Goal: Information Seeking & Learning: Learn about a topic

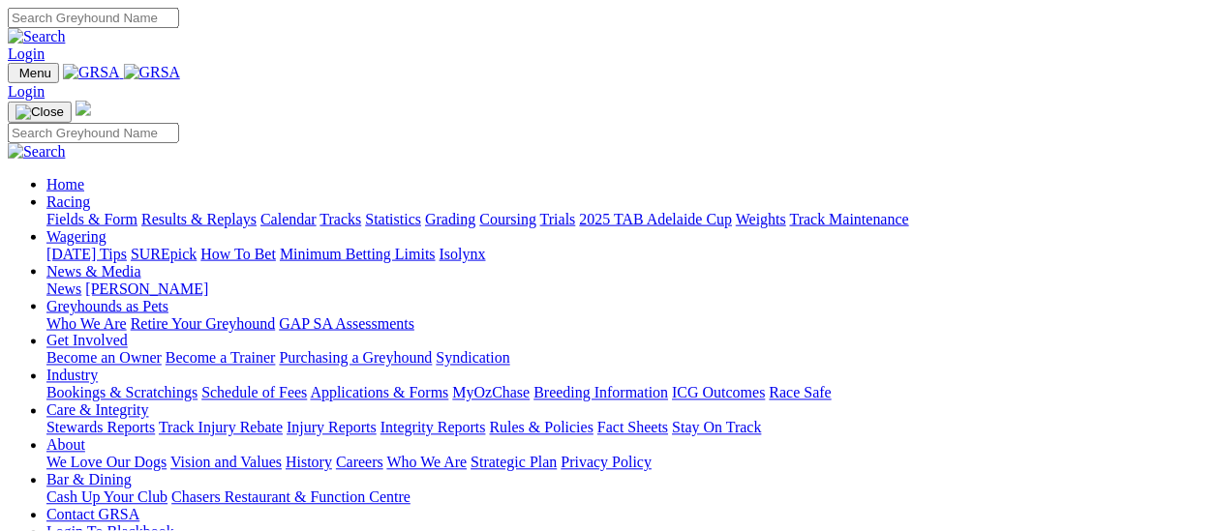
click at [45, 46] on link "Login" at bounding box center [26, 54] width 37 height 16
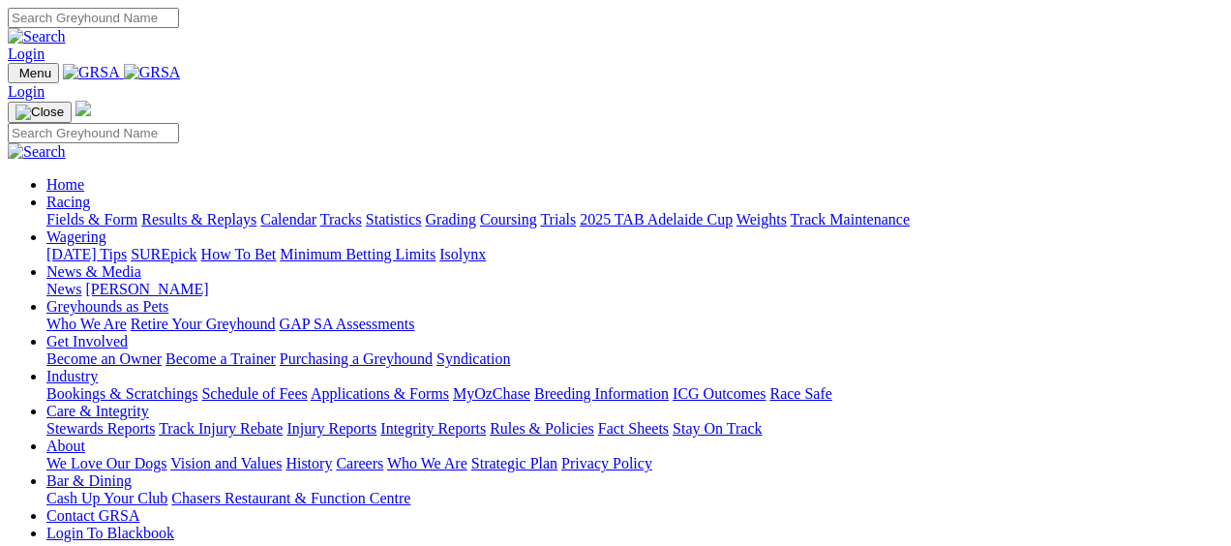
type input "jmccaughan21@gmail.com"
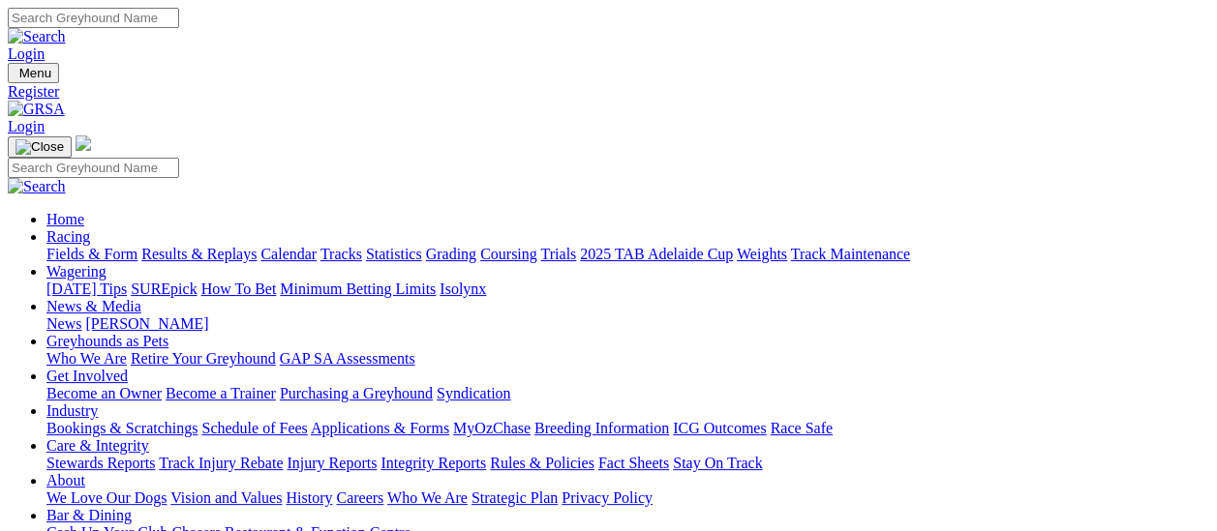
type input "Joshua"
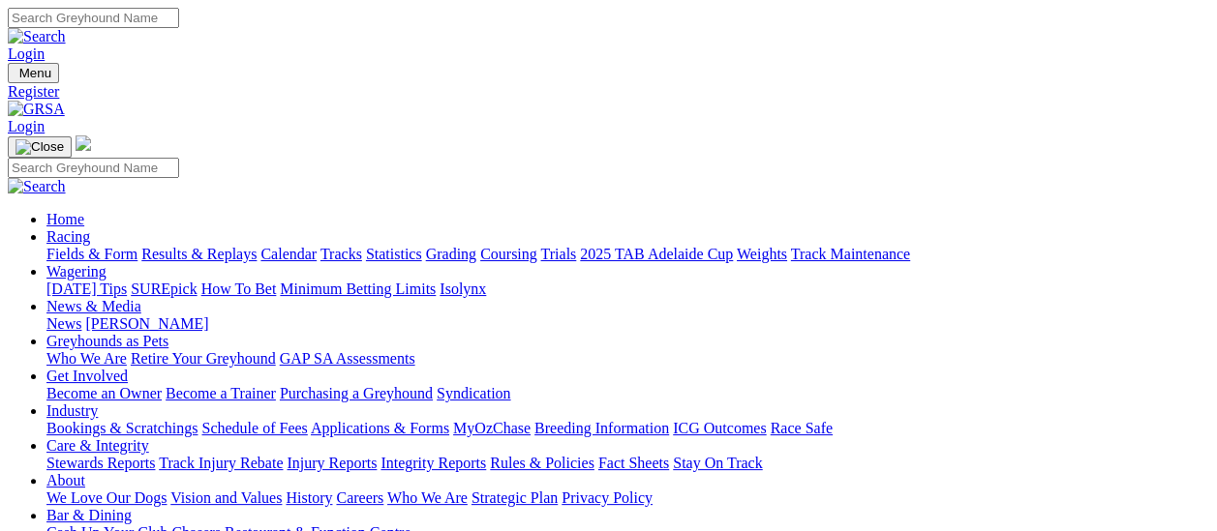
type input "Mccaughan"
select select "Male"
select select "10"
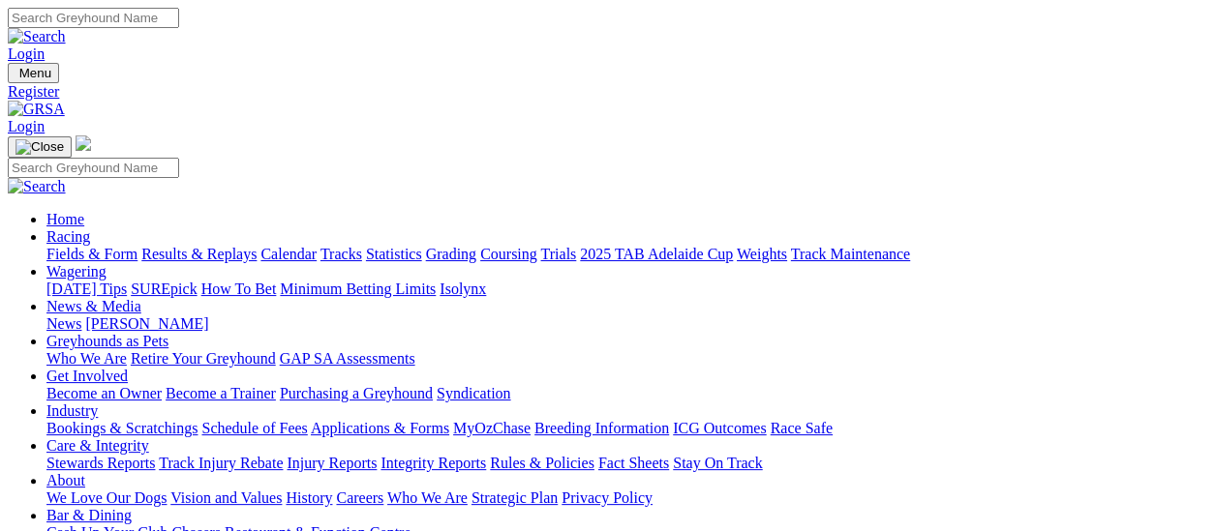
select select "11"
select select "1989"
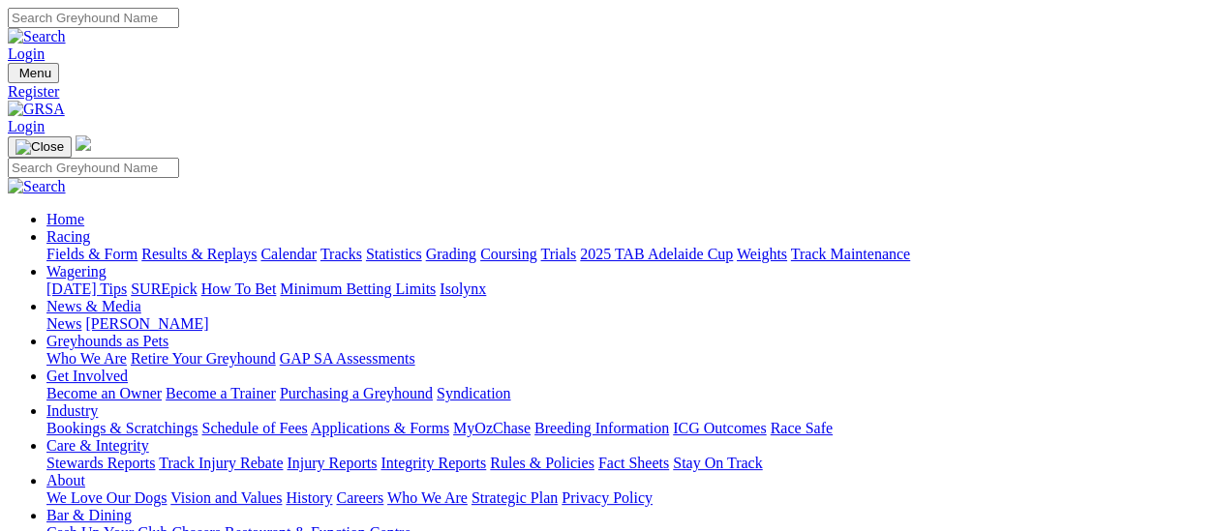
type input "964 Julia Road"
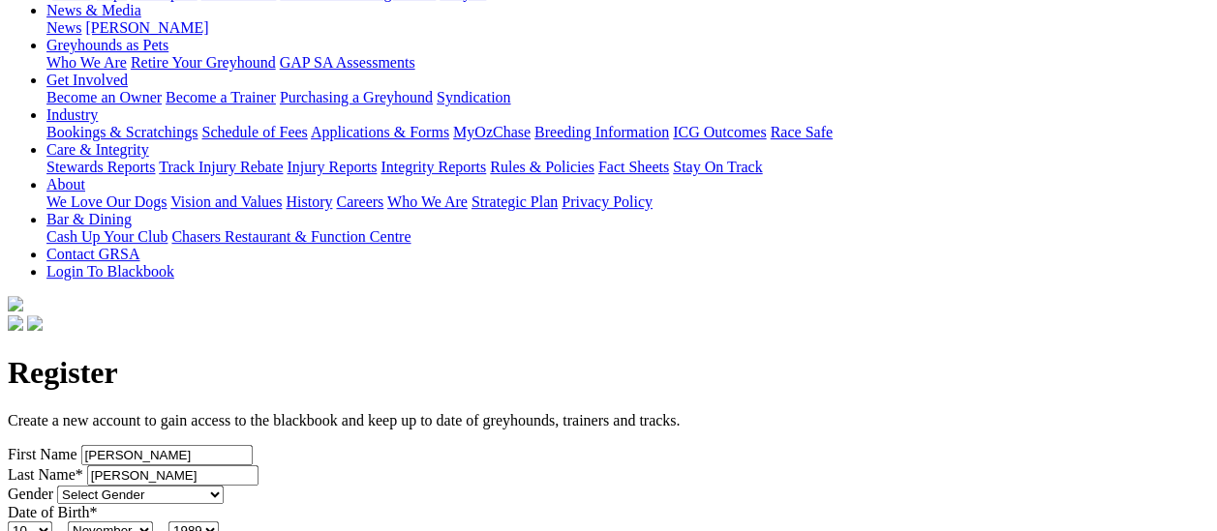
type input "Julia"
select select "SA"
type input "5374"
type input "jmccaughan21@gmail.com"
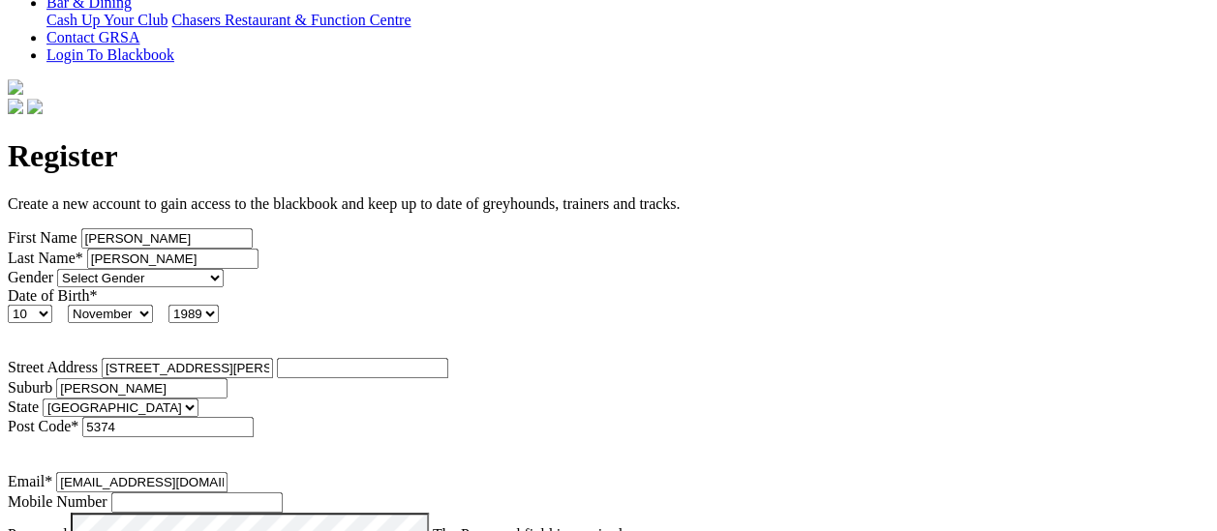
scroll to position [529, 0]
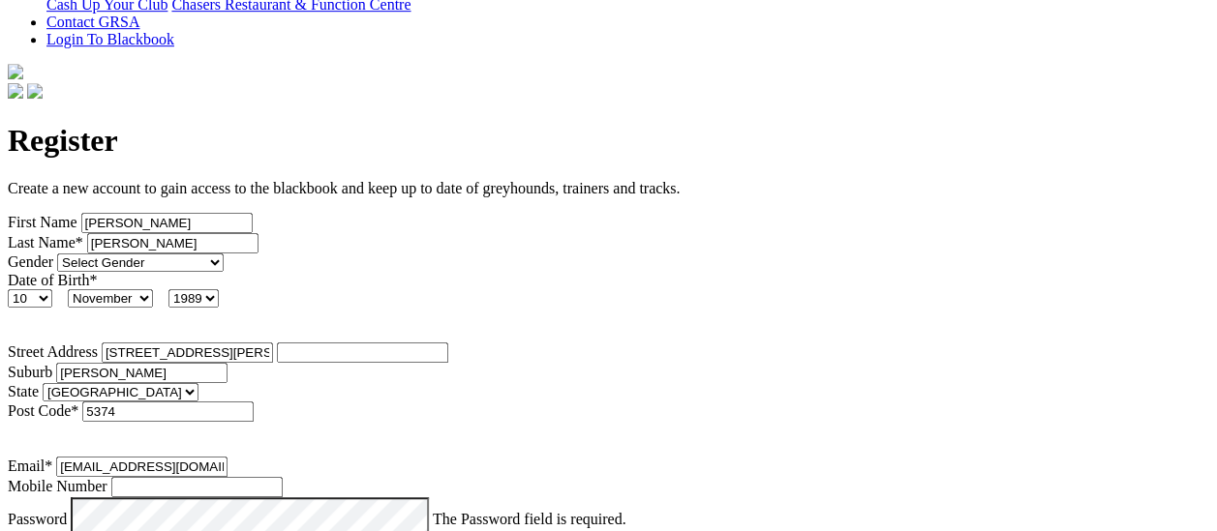
click at [433, 511] on span "The Password field is required." at bounding box center [530, 519] width 194 height 16
click at [126, 498] on div "Password The Password field is required." at bounding box center [608, 521] width 1201 height 46
click at [329, 442] on form "Create a new account to gain access to the blackbook and keep up to date of gre…" at bounding box center [608, 533] width 1201 height 706
click at [596, 487] on form "Create a new account to gain access to the blackbook and keep up to date of gre…" at bounding box center [608, 533] width 1201 height 706
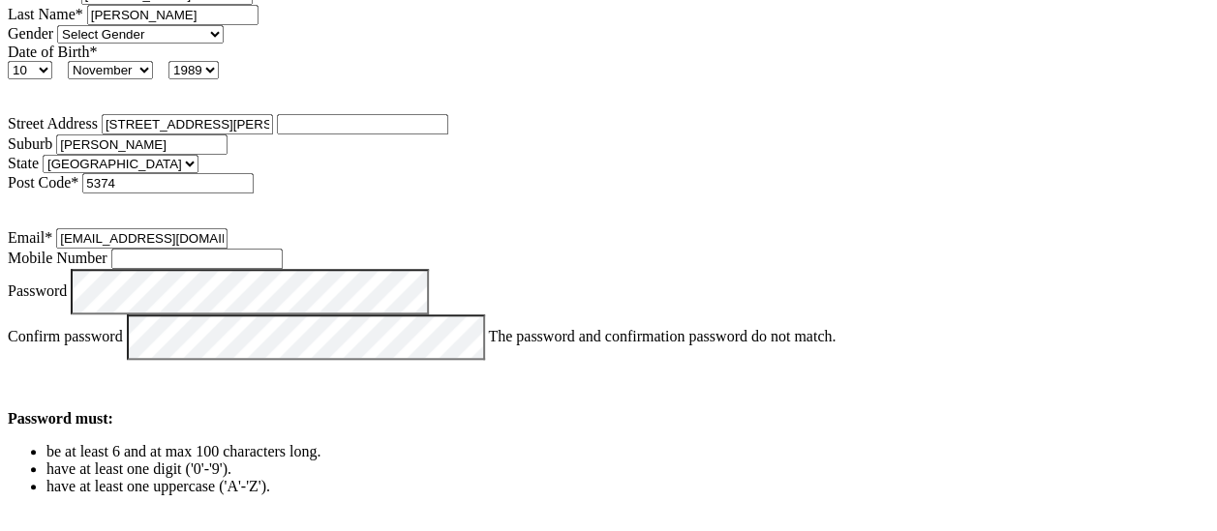
scroll to position [838, 0]
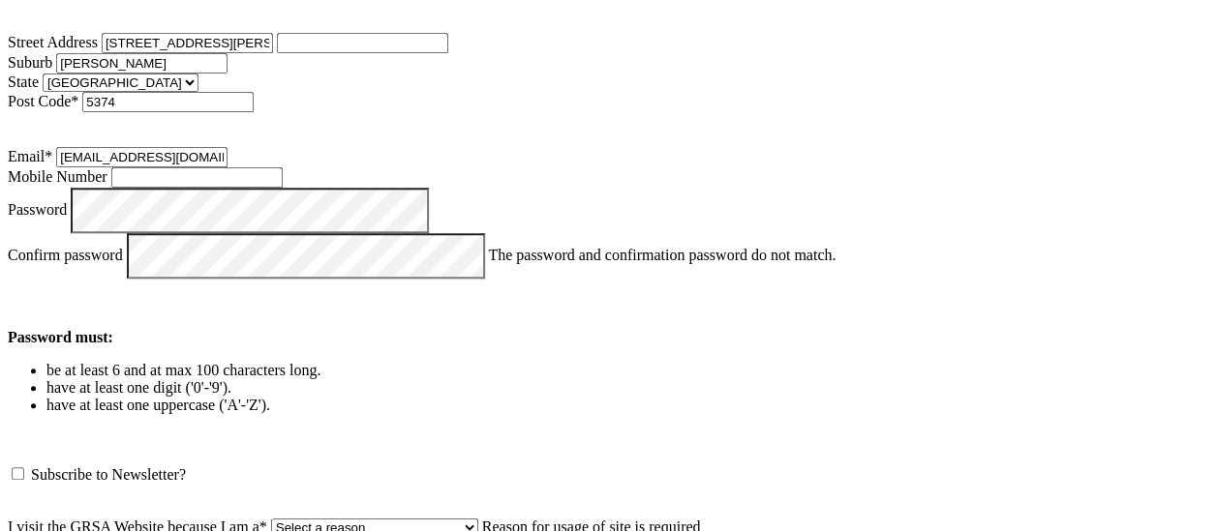
click at [271, 519] on select "Select a reason Punter Trainer Owner Greyhound Enthusiast Employee of club/trac…" at bounding box center [374, 528] width 207 height 18
select select "Owner"
click at [271, 519] on select "Select a reason Punter Trainer Owner Greyhound Enthusiast Employee of club/trac…" at bounding box center [374, 528] width 207 height 18
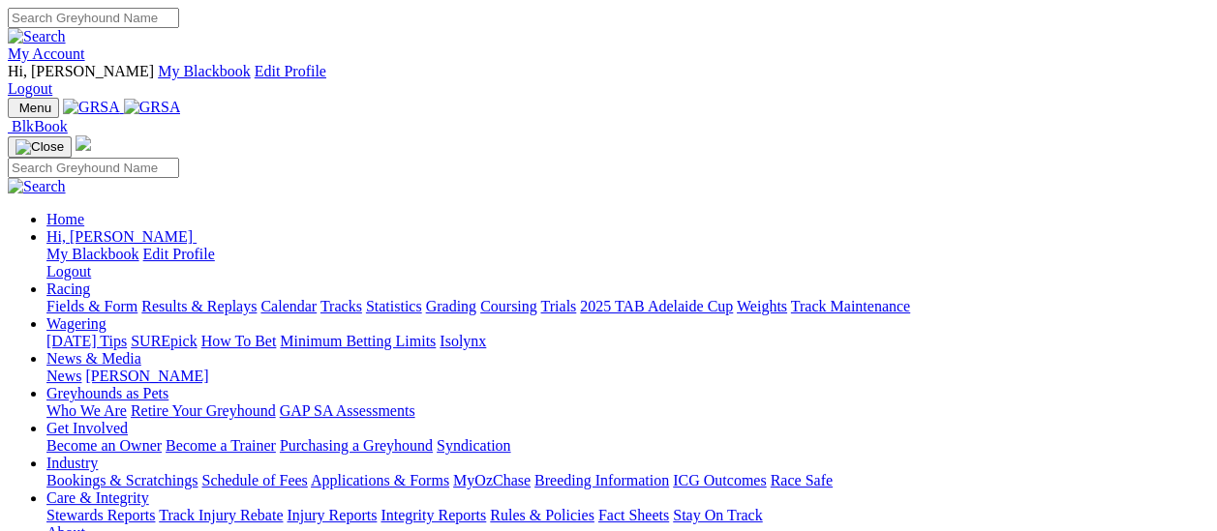
click at [85, 46] on link "My Account" at bounding box center [46, 54] width 77 height 16
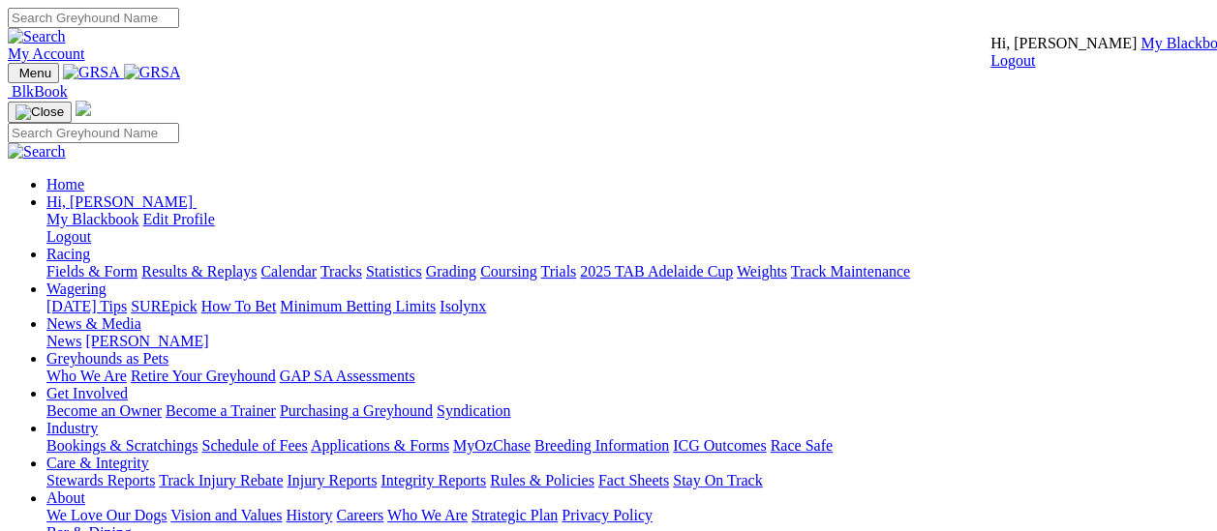
click at [1038, 51] on span "Hi, [PERSON_NAME]" at bounding box center [1063, 43] width 146 height 16
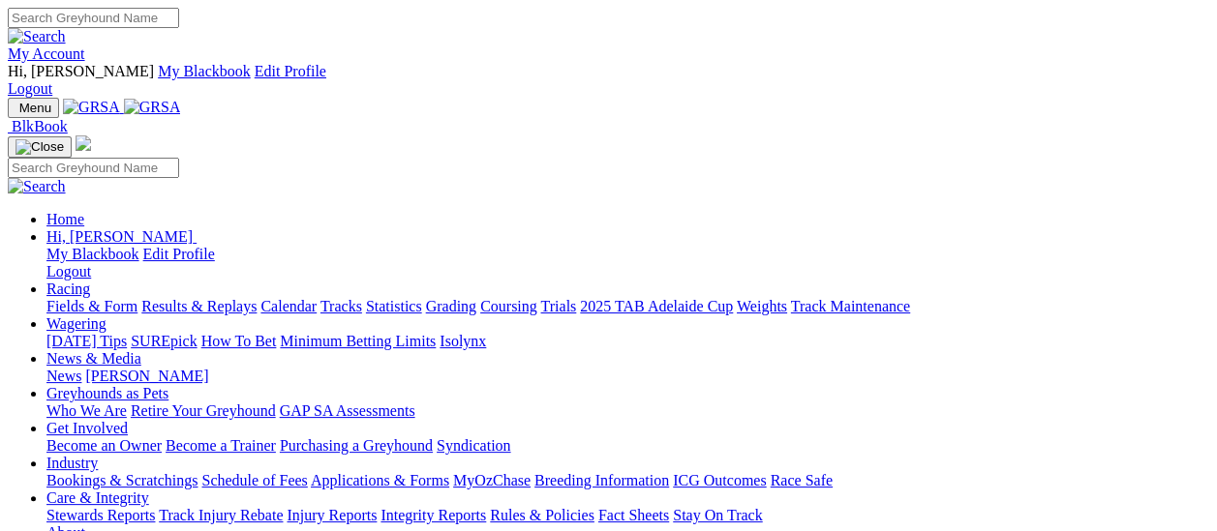
click at [85, 46] on link "My Account" at bounding box center [46, 54] width 77 height 16
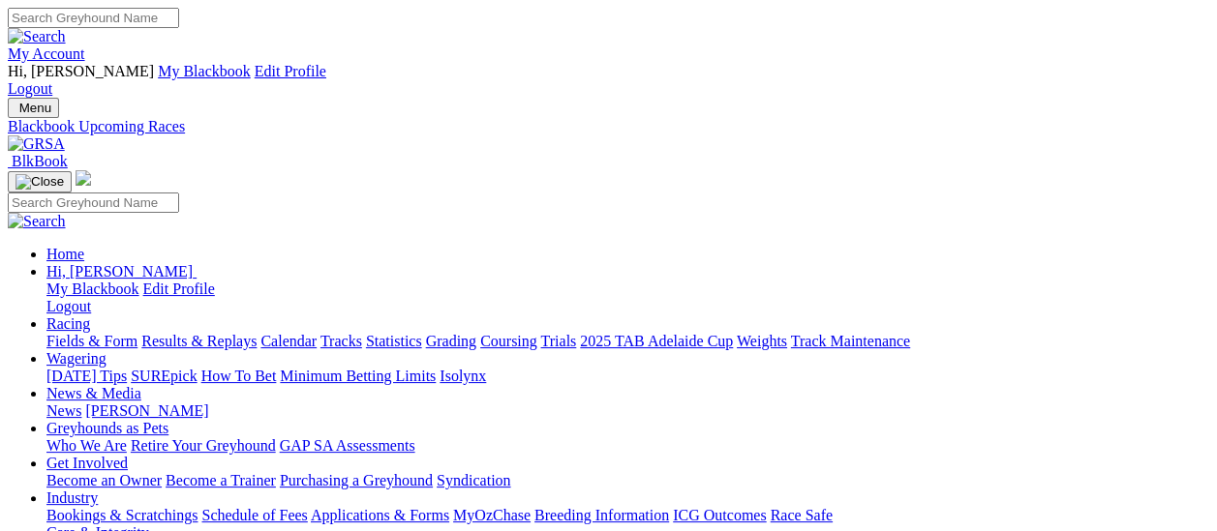
click at [85, 46] on link "My Account" at bounding box center [46, 54] width 77 height 16
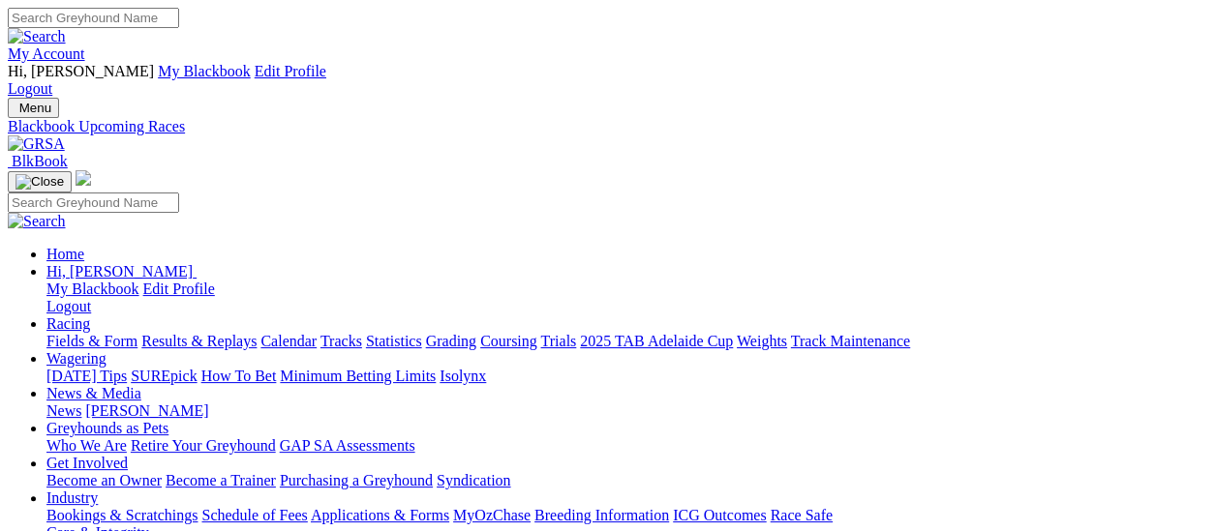
click at [179, 27] on input "Search" at bounding box center [93, 18] width 171 height 20
type input "jalepeno gem"
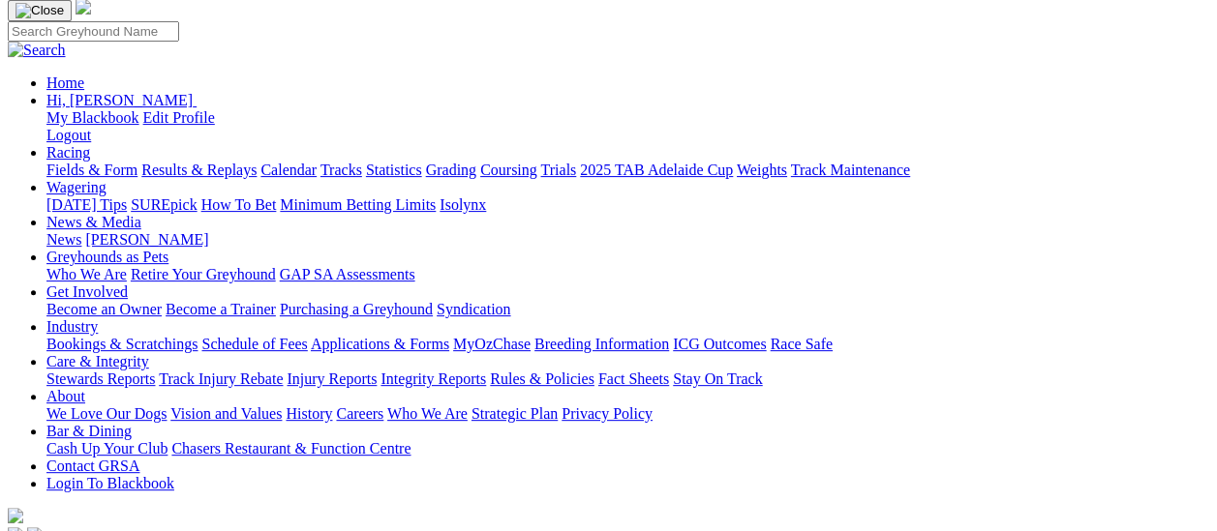
scroll to position [171, 12]
type input "gem"
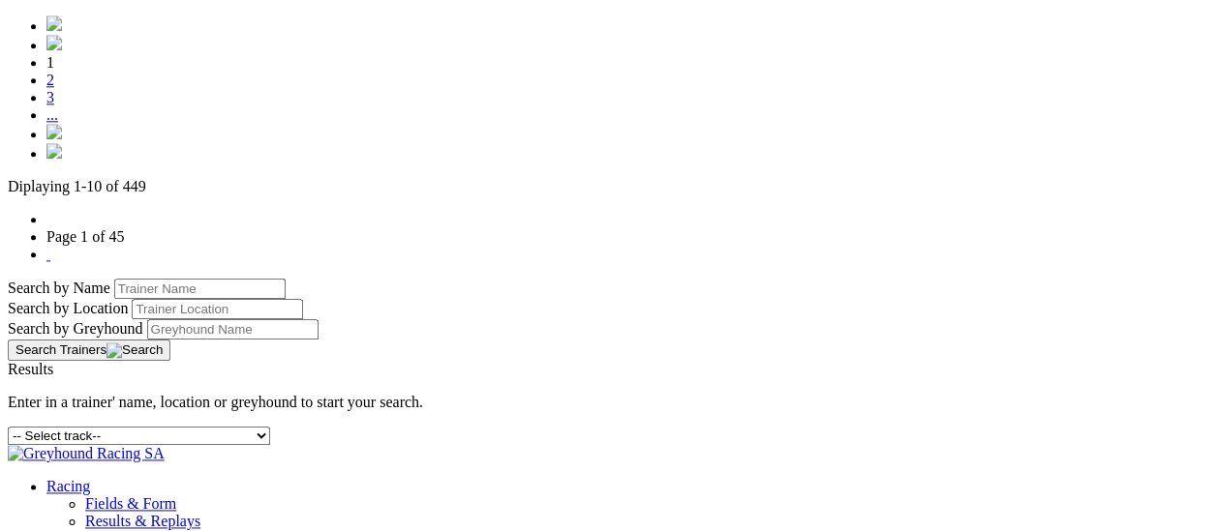
scroll to position [1088, 12]
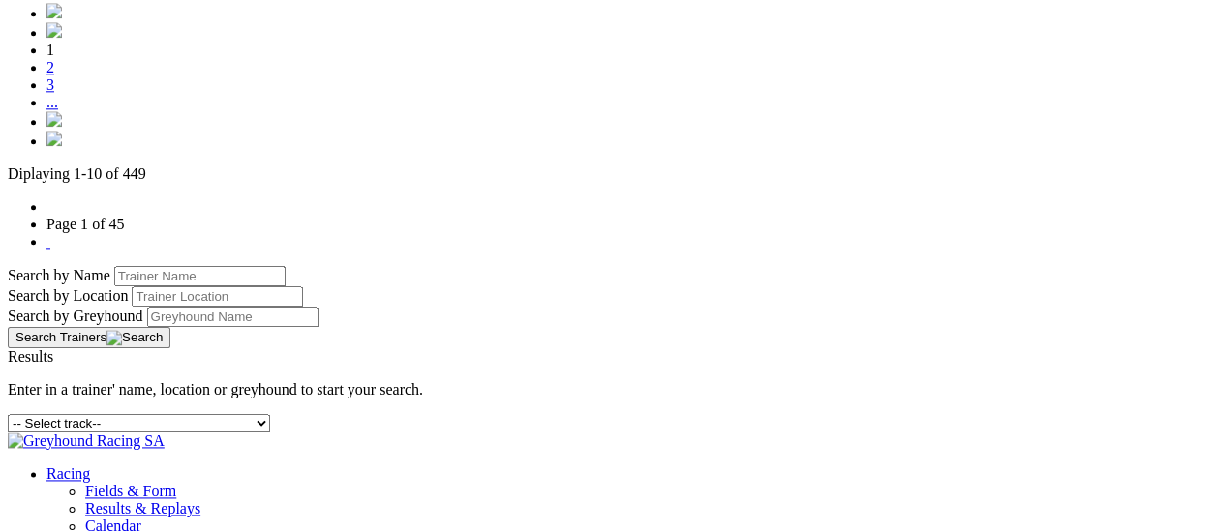
click at [62, 127] on img at bounding box center [53, 118] width 15 height 15
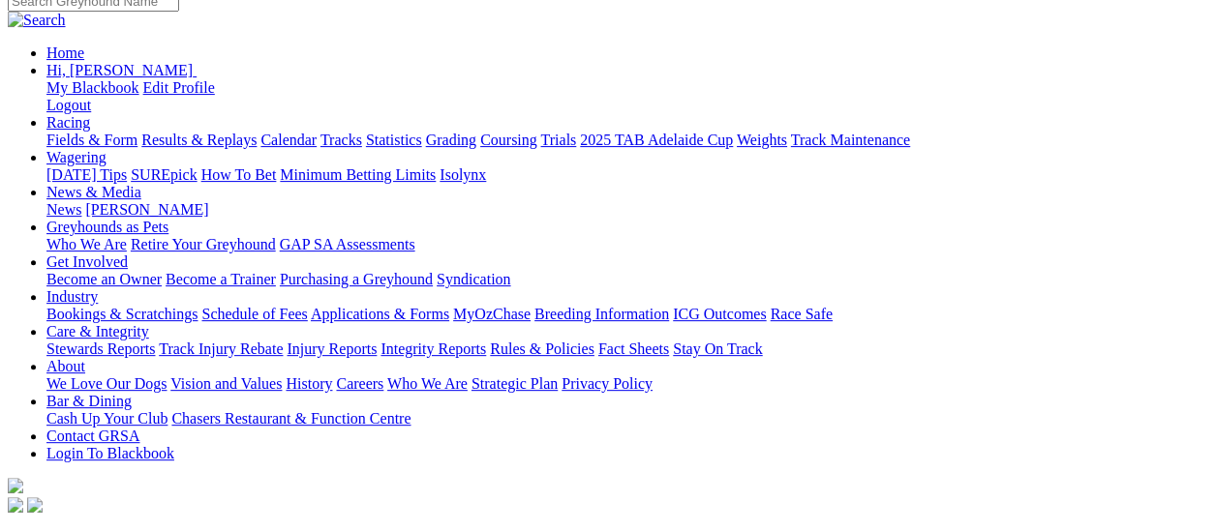
scroll to position [199, 0]
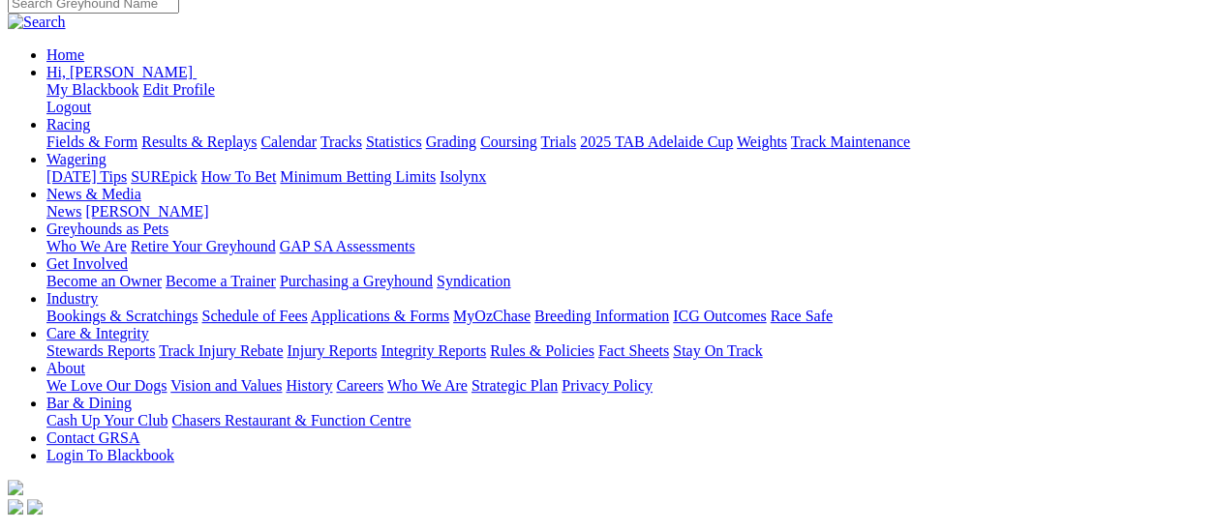
type input "jalapeno gem"
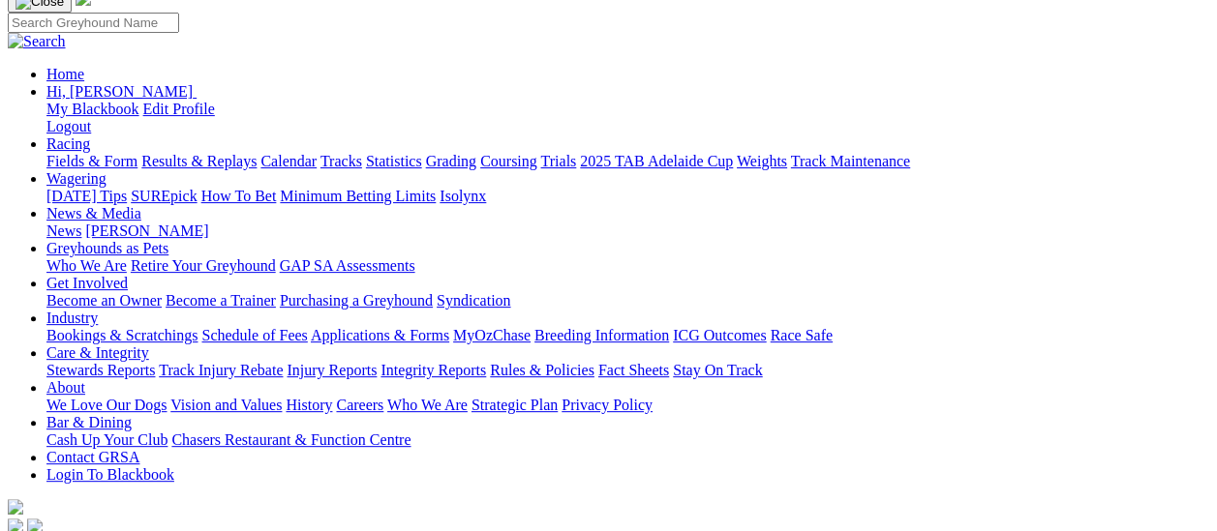
scroll to position [164, 0]
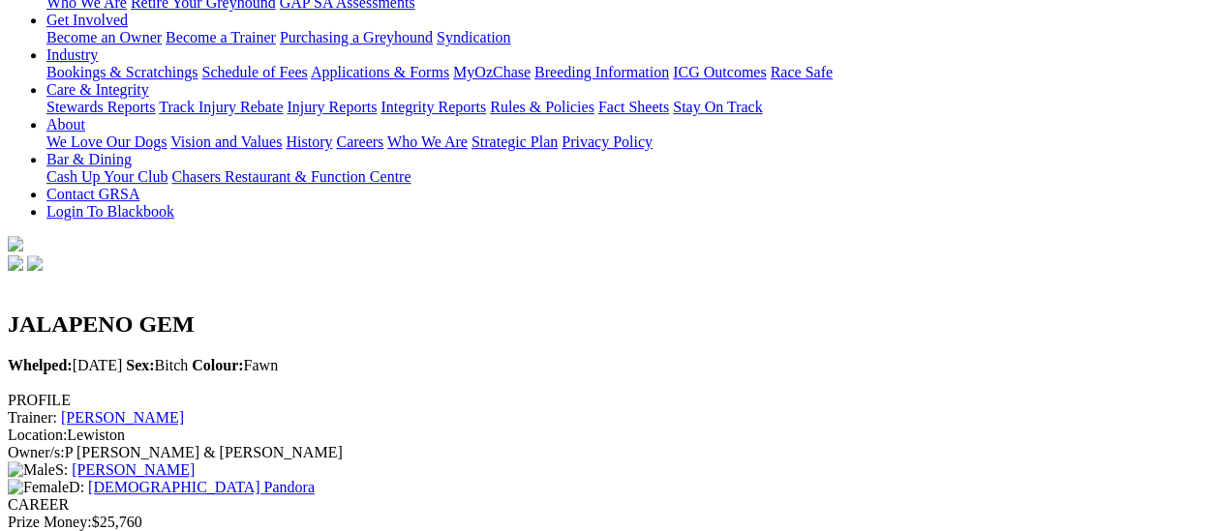
scroll to position [449, 0]
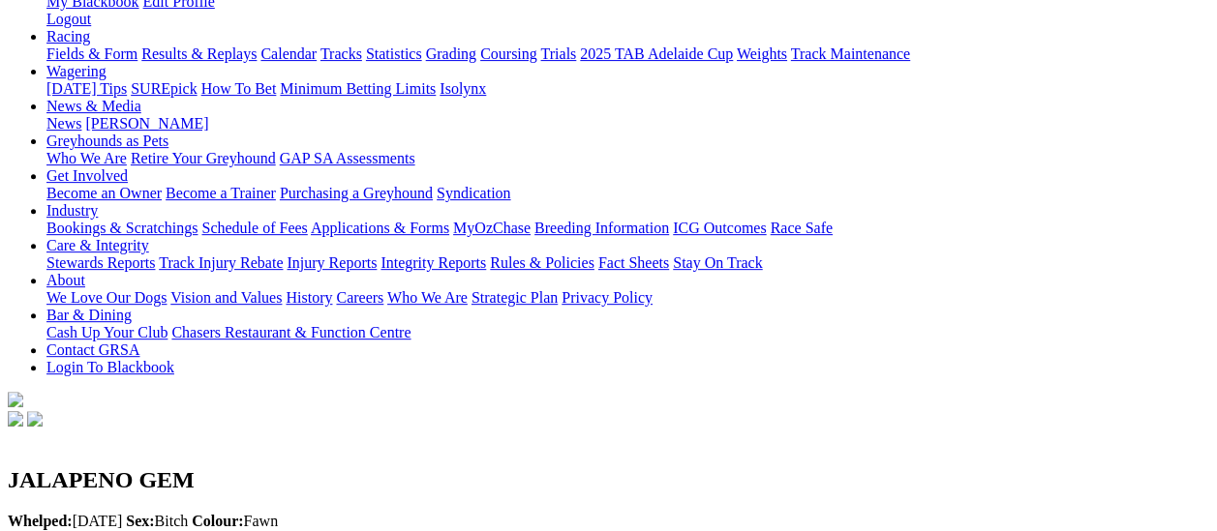
scroll to position [0, 0]
